Goal: Obtain resource: Download file/media

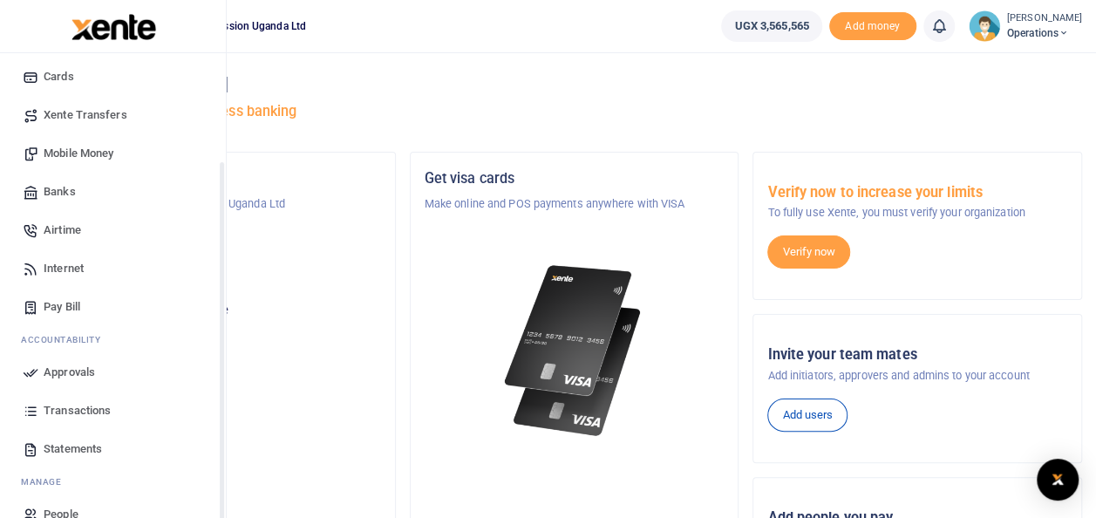
scroll to position [142, 0]
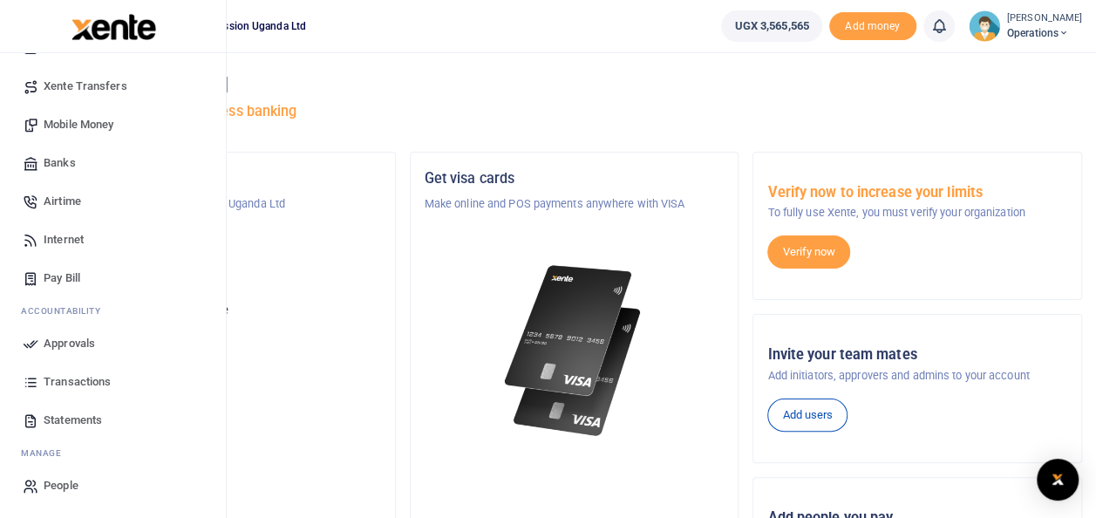
click at [85, 378] on span "Transactions" at bounding box center [77, 381] width 67 height 17
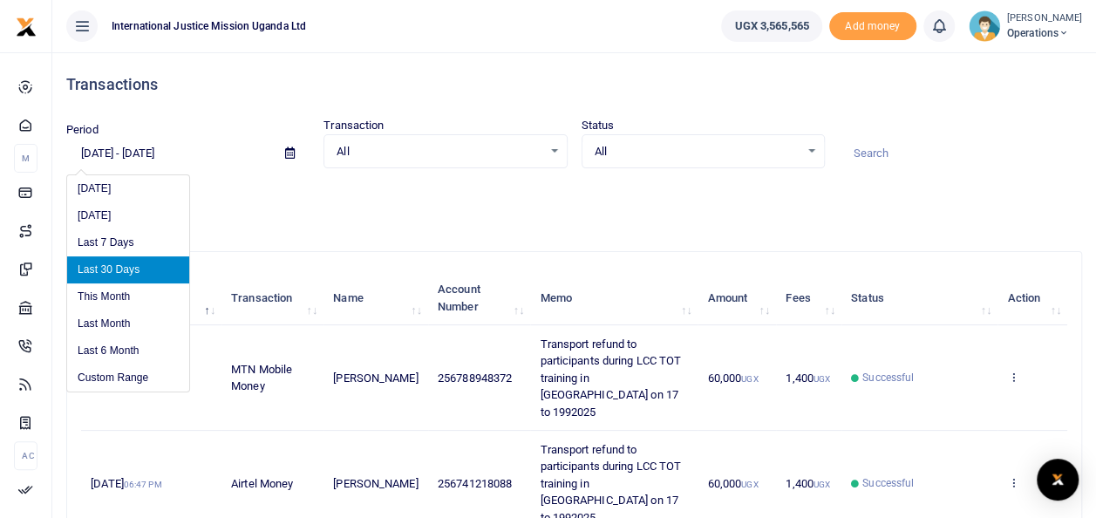
click at [147, 152] on input "[DATE] - [DATE]" at bounding box center [168, 154] width 205 height 30
click at [106, 318] on li "Last Month" at bounding box center [128, 323] width 122 height 27
type input "[DATE] - [DATE]"
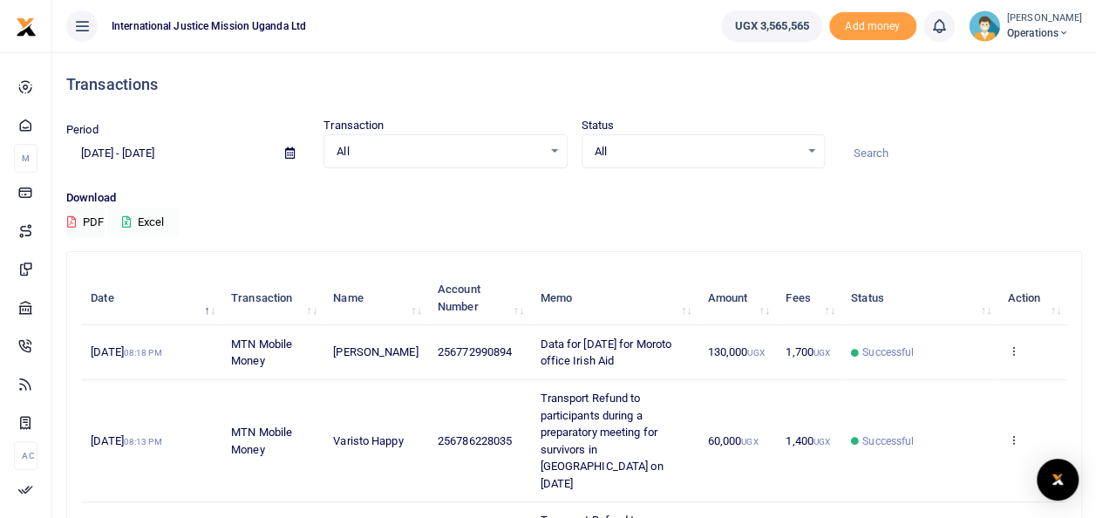
click at [163, 219] on button "Excel" at bounding box center [142, 222] width 71 height 30
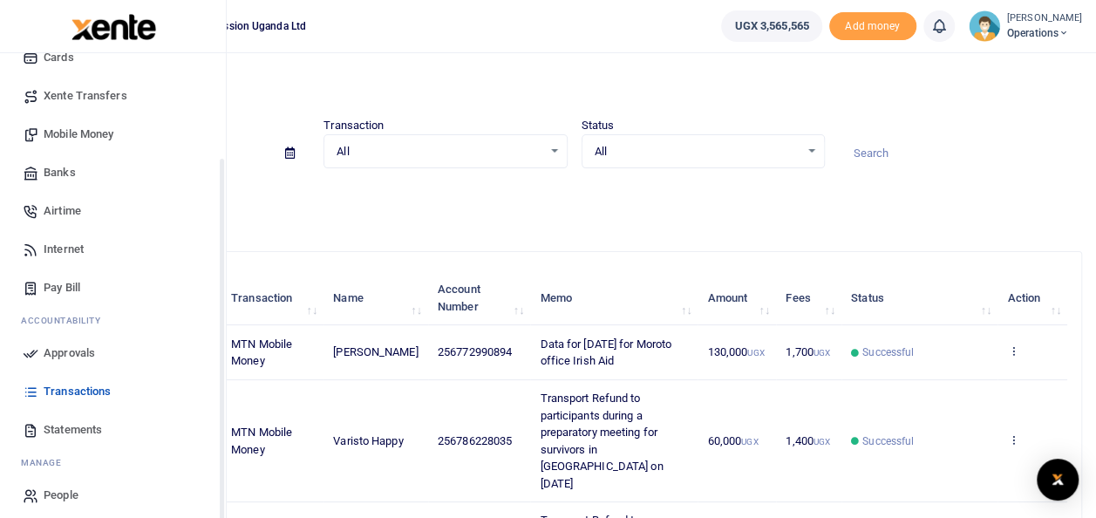
scroll to position [142, 0]
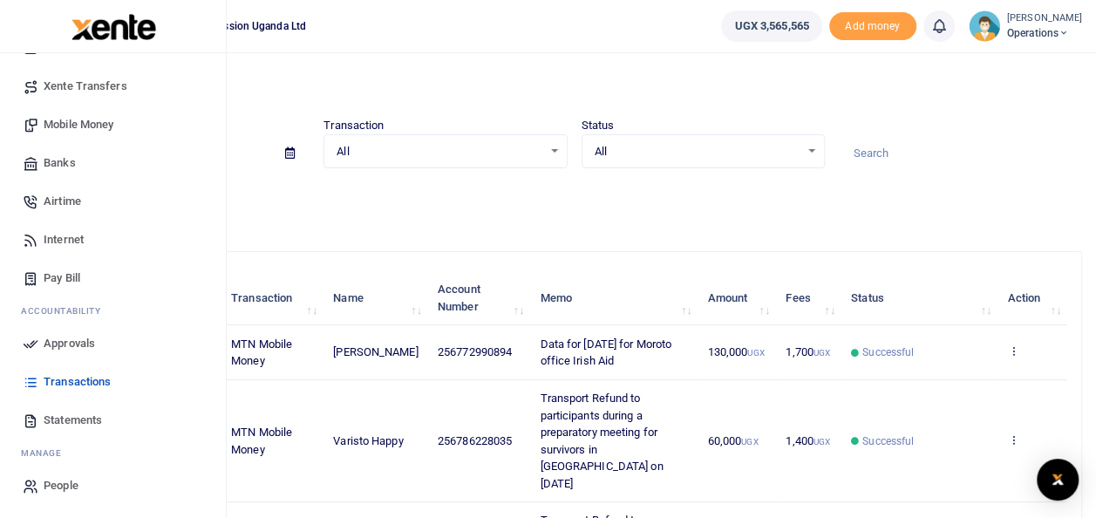
click at [70, 416] on span "Statements" at bounding box center [73, 419] width 58 height 17
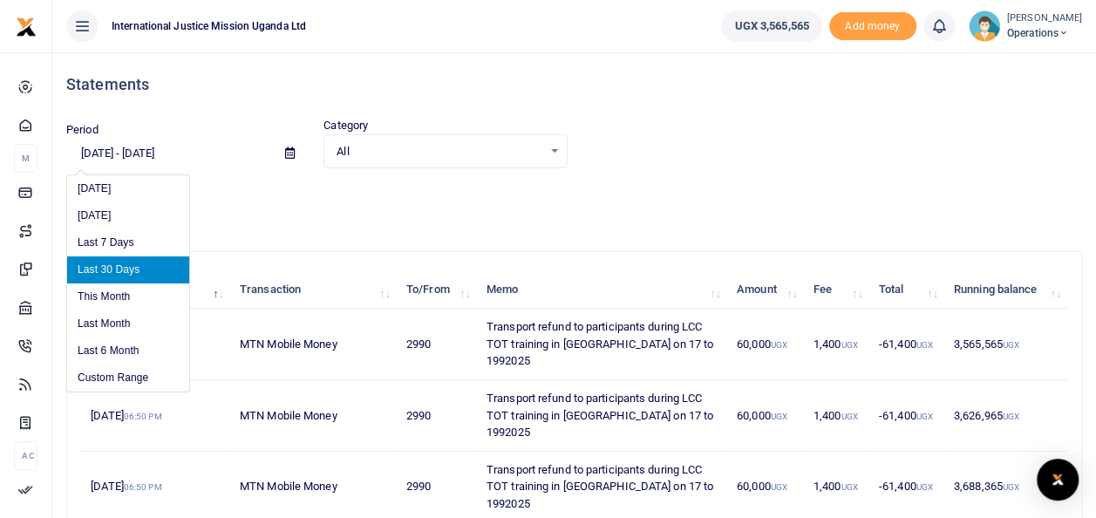
click at [167, 152] on input "08/22/2025 - 09/20/2025" at bounding box center [168, 154] width 205 height 30
click at [110, 323] on li "Last Month" at bounding box center [128, 323] width 122 height 27
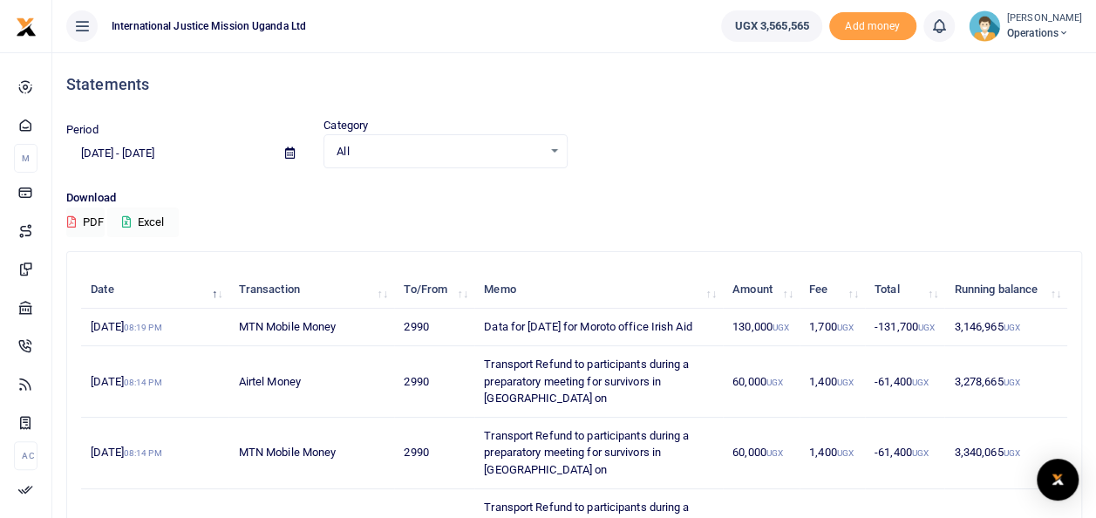
click at [161, 218] on button "Excel" at bounding box center [142, 222] width 71 height 30
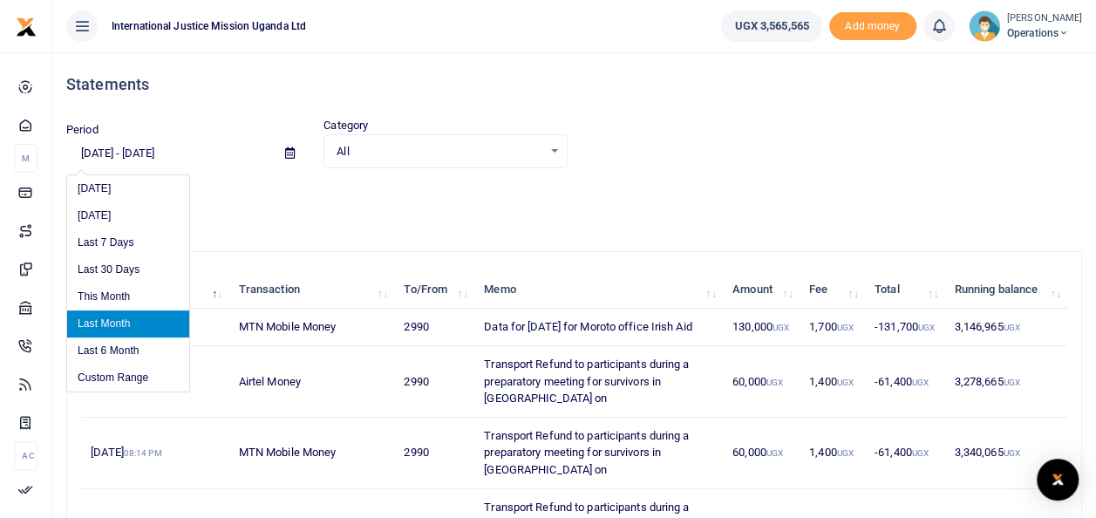
click at [180, 149] on input "[DATE] - [DATE]" at bounding box center [168, 154] width 205 height 30
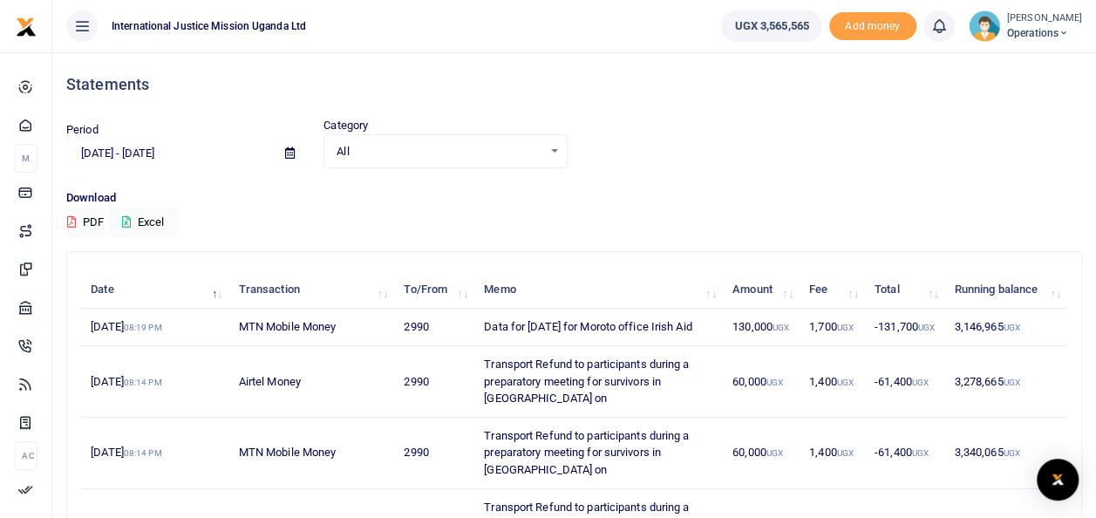
click at [1042, 28] on span "Operations" at bounding box center [1044, 33] width 75 height 16
click at [1059, 481] on img "Open Intercom Messenger" at bounding box center [1057, 479] width 23 height 21
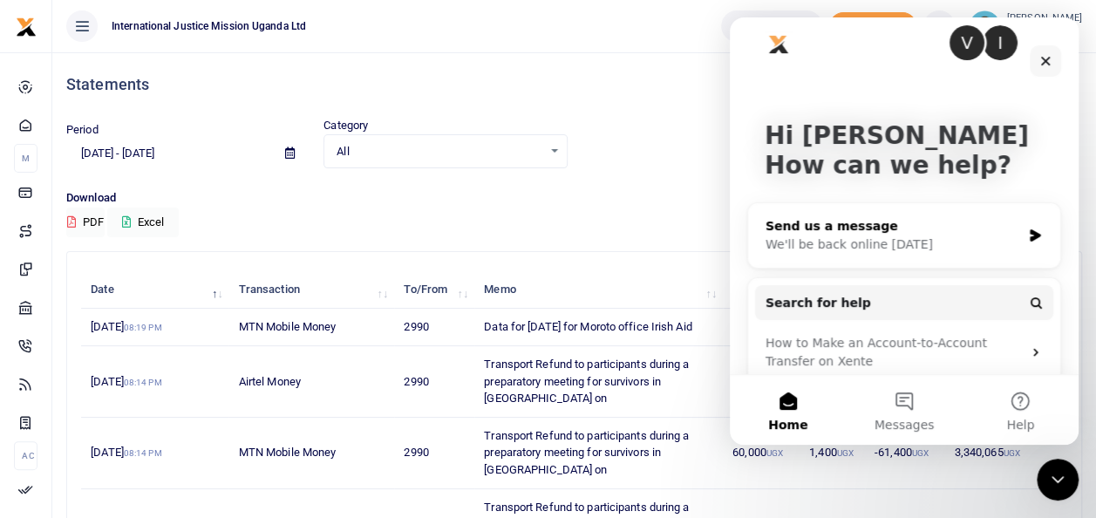
scroll to position [38, 0]
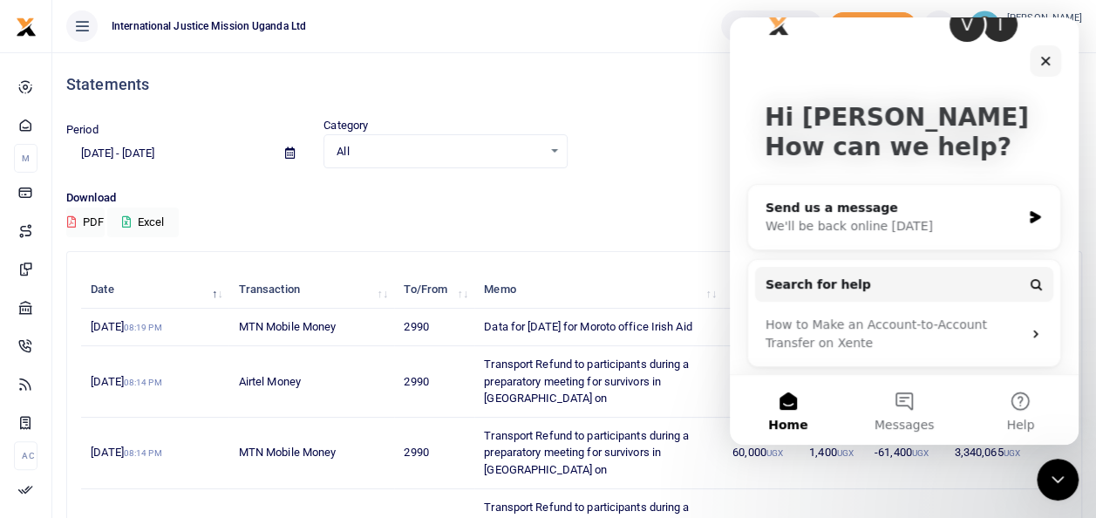
click at [677, 89] on h4 "Statements" at bounding box center [573, 84] width 1015 height 19
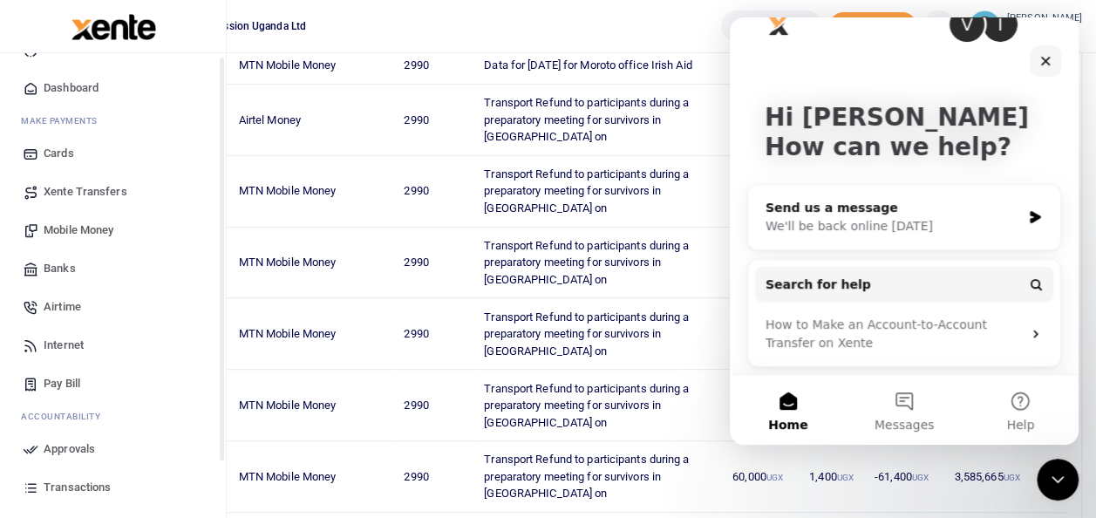
scroll to position [0, 0]
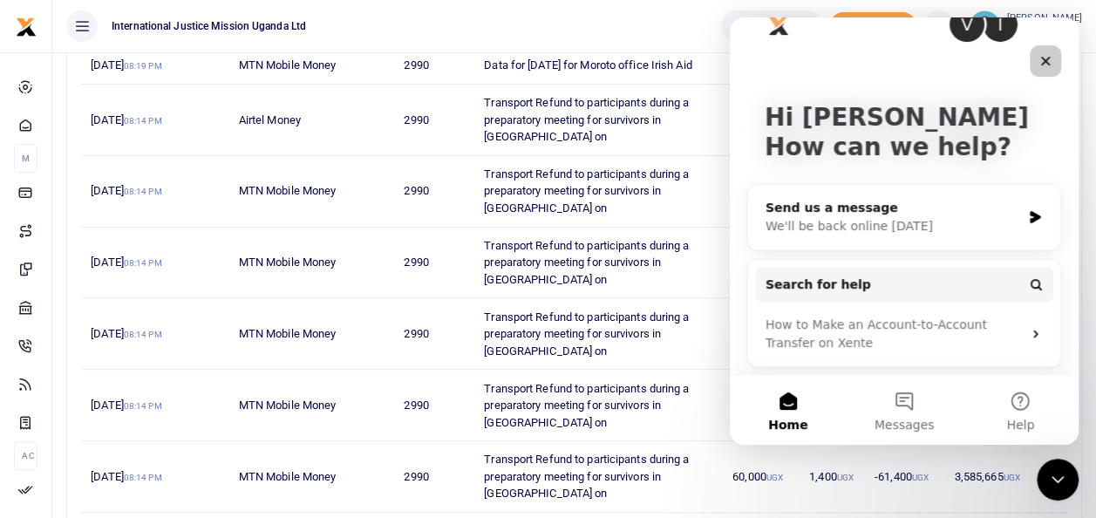
click at [1043, 58] on icon "Close" at bounding box center [1045, 61] width 14 height 14
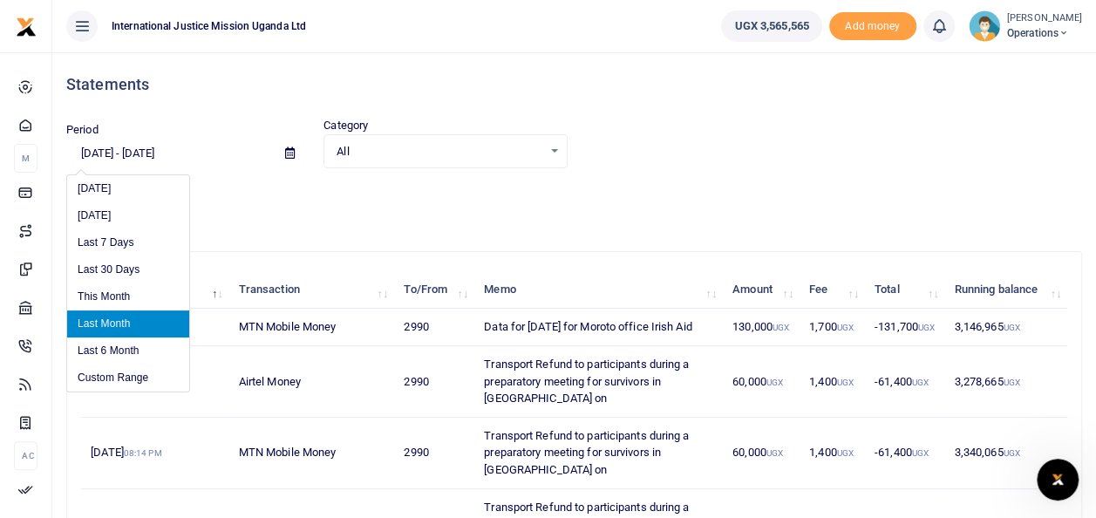
click at [152, 151] on input "[DATE] - [DATE]" at bounding box center [168, 154] width 205 height 30
click at [129, 377] on li "Custom Range" at bounding box center [128, 377] width 122 height 27
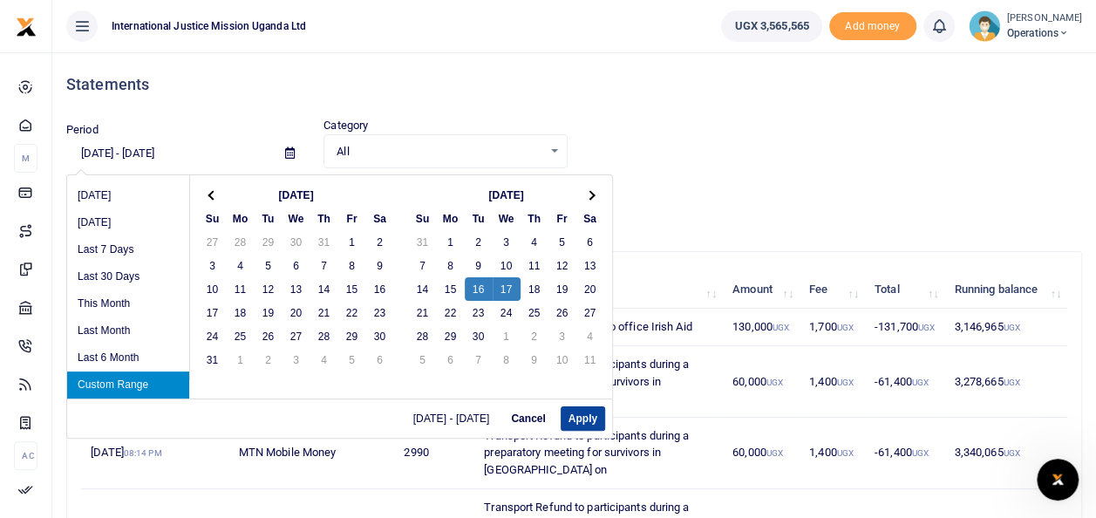
click at [582, 418] on button "Apply" at bounding box center [582, 418] width 44 height 24
type input "09/16/2025 - 09/17/2025"
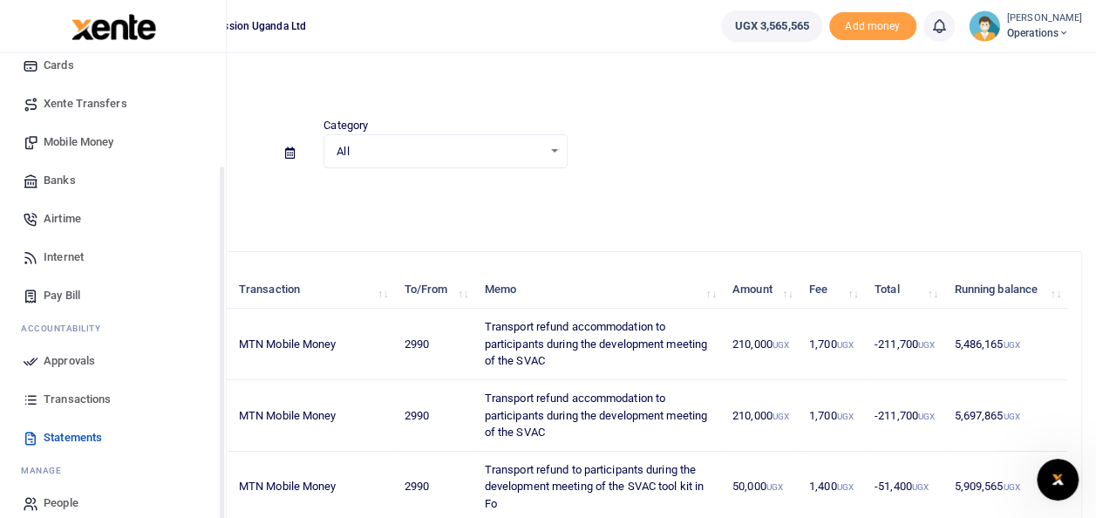
scroll to position [142, 0]
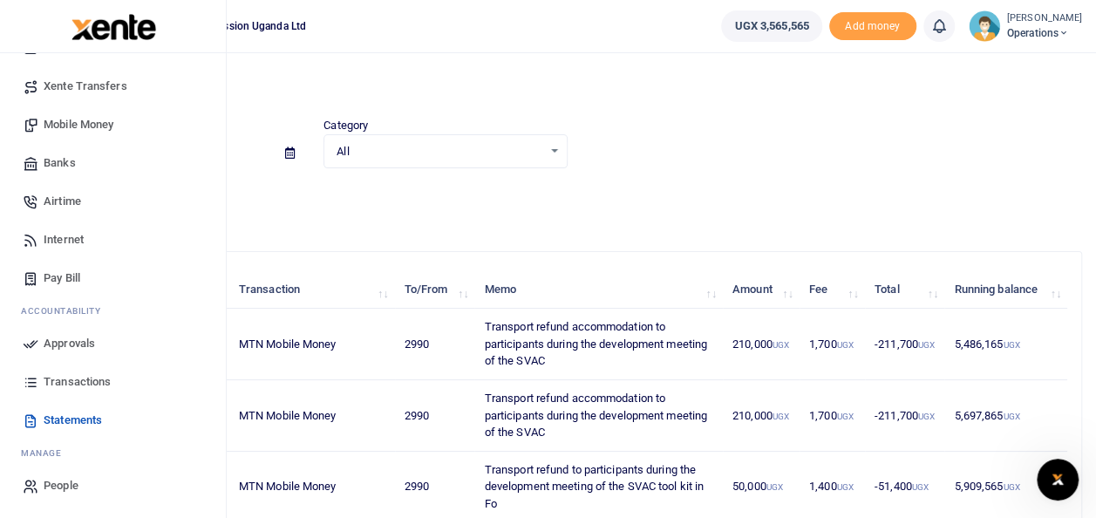
click at [51, 382] on span "Transactions" at bounding box center [77, 381] width 67 height 17
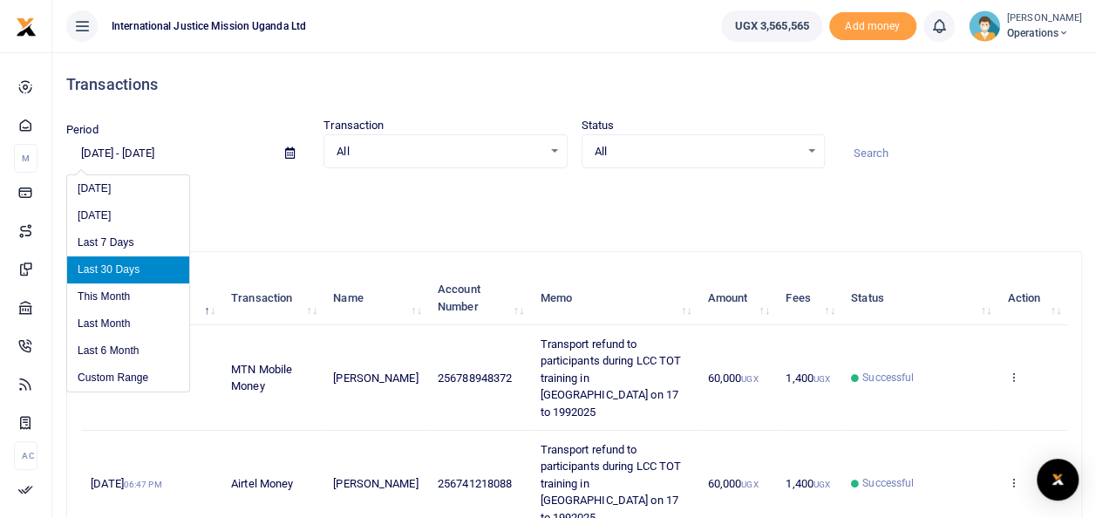
click at [181, 152] on input "08/22/2025 - 09/20/2025" at bounding box center [168, 154] width 205 height 30
click at [92, 377] on li "Custom Range" at bounding box center [128, 377] width 122 height 27
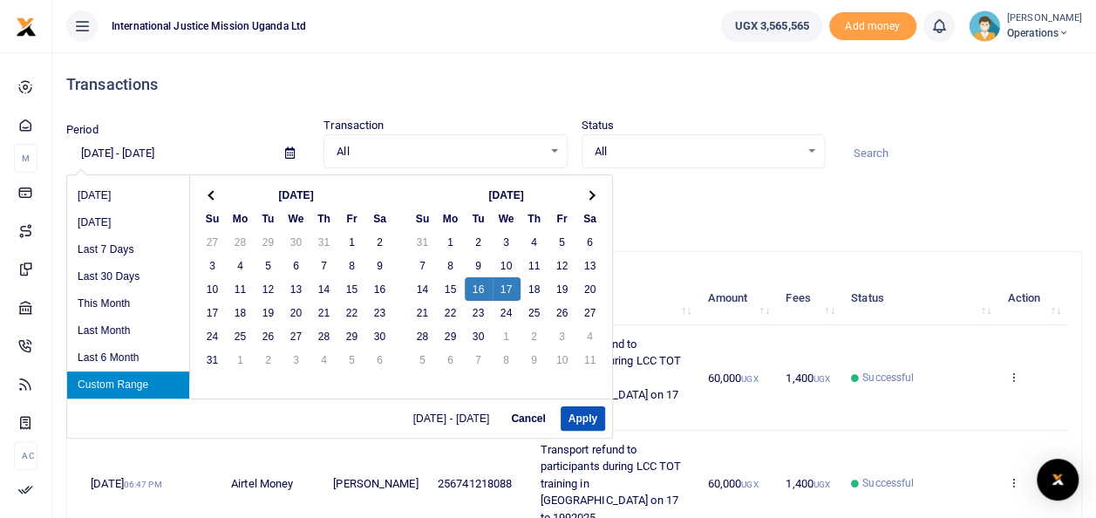
drag, startPoint x: 481, startPoint y: 286, endPoint x: 500, endPoint y: 298, distance: 22.7
click at [577, 415] on button "Apply" at bounding box center [582, 418] width 44 height 24
type input "09/16/2025 - 09/17/2025"
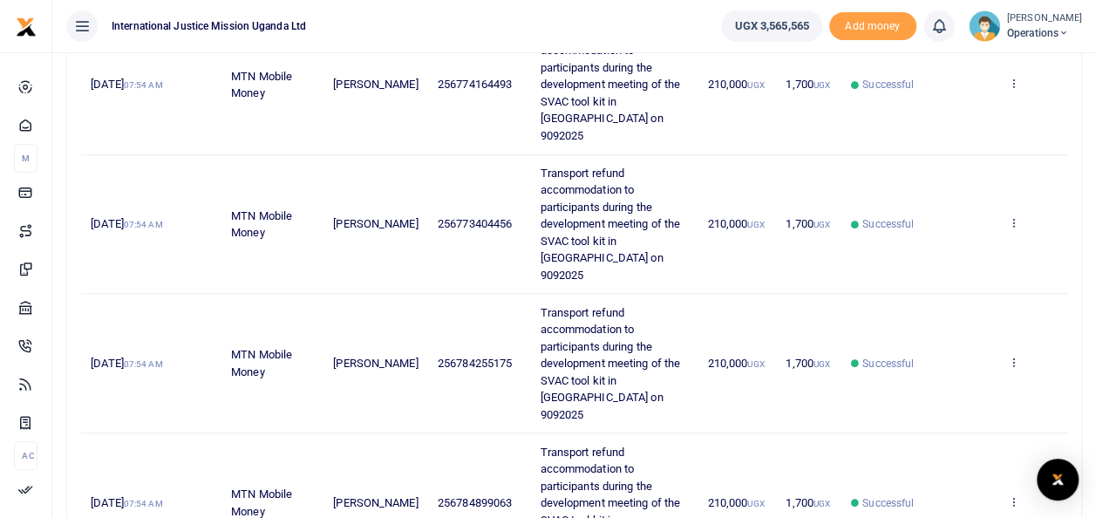
scroll to position [610, 0]
